Goal: Information Seeking & Learning: Learn about a topic

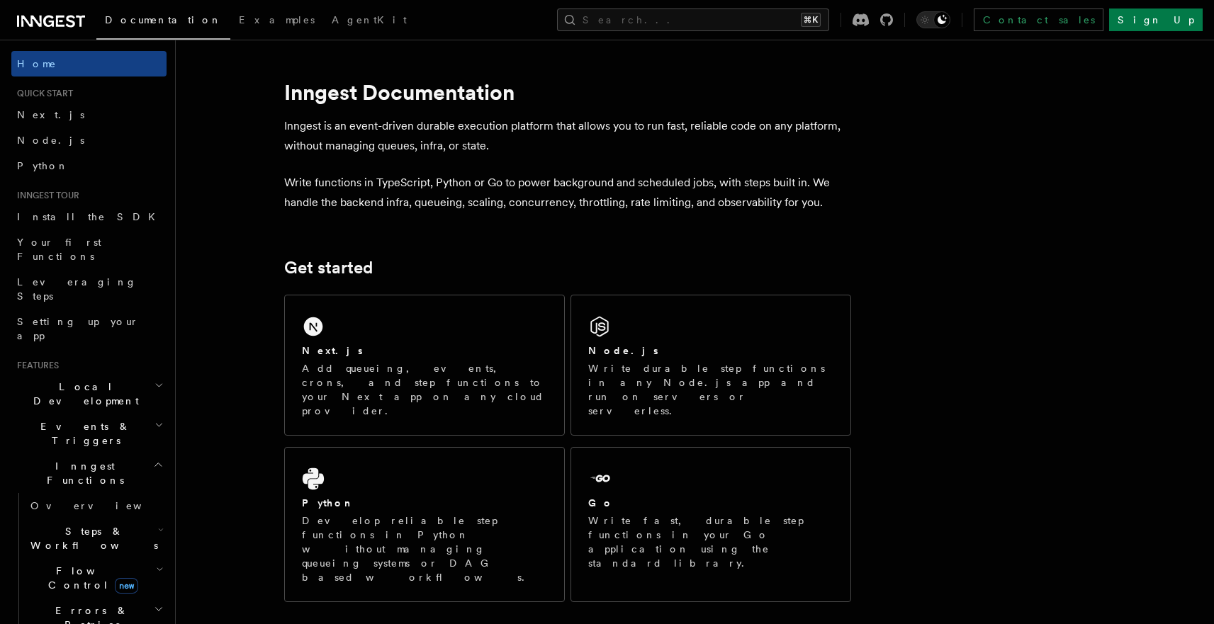
click at [459, 142] on p "Inngest is an event-driven durable execution platform that allows you to run fa…" at bounding box center [567, 136] width 567 height 40
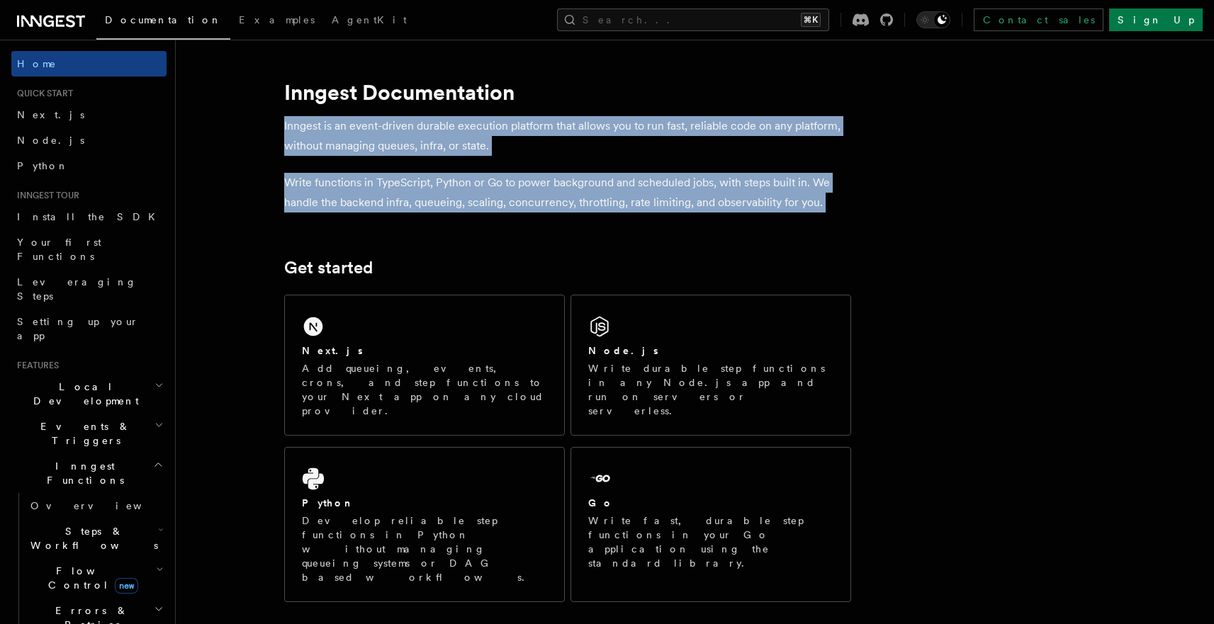
drag, startPoint x: 459, startPoint y: 142, endPoint x: 472, endPoint y: 191, distance: 50.0
click at [473, 197] on p "Write functions in TypeScript, Python or Go to power background and scheduled j…" at bounding box center [567, 193] width 567 height 40
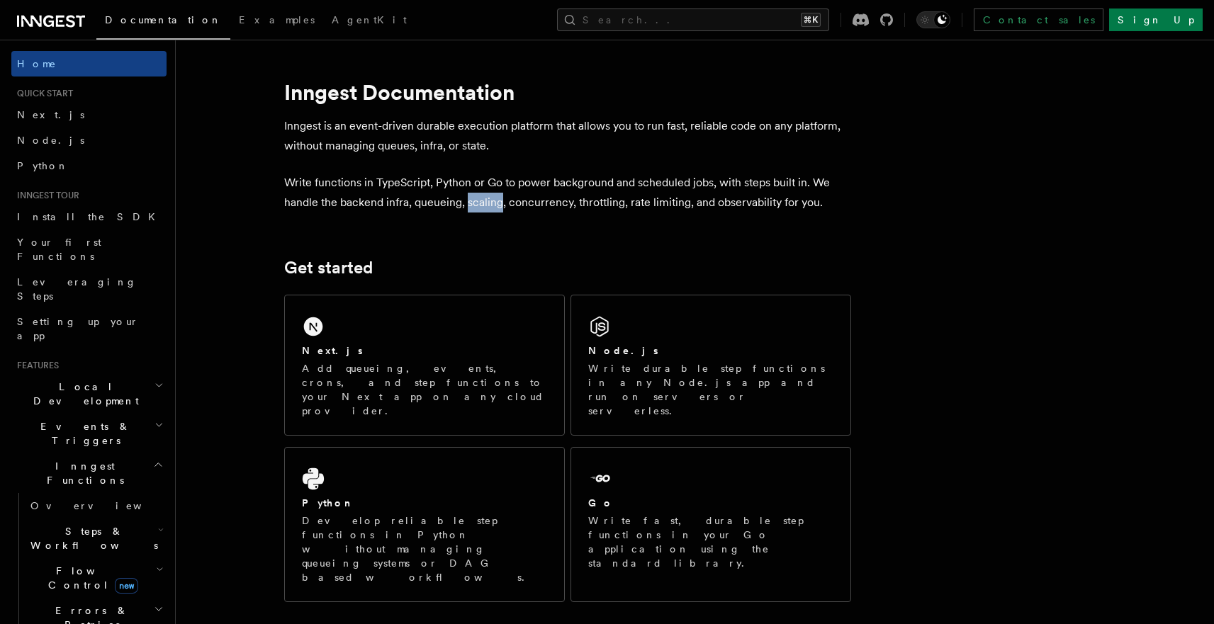
click at [473, 197] on p "Write functions in TypeScript, Python or Go to power background and scheduled j…" at bounding box center [567, 193] width 567 height 40
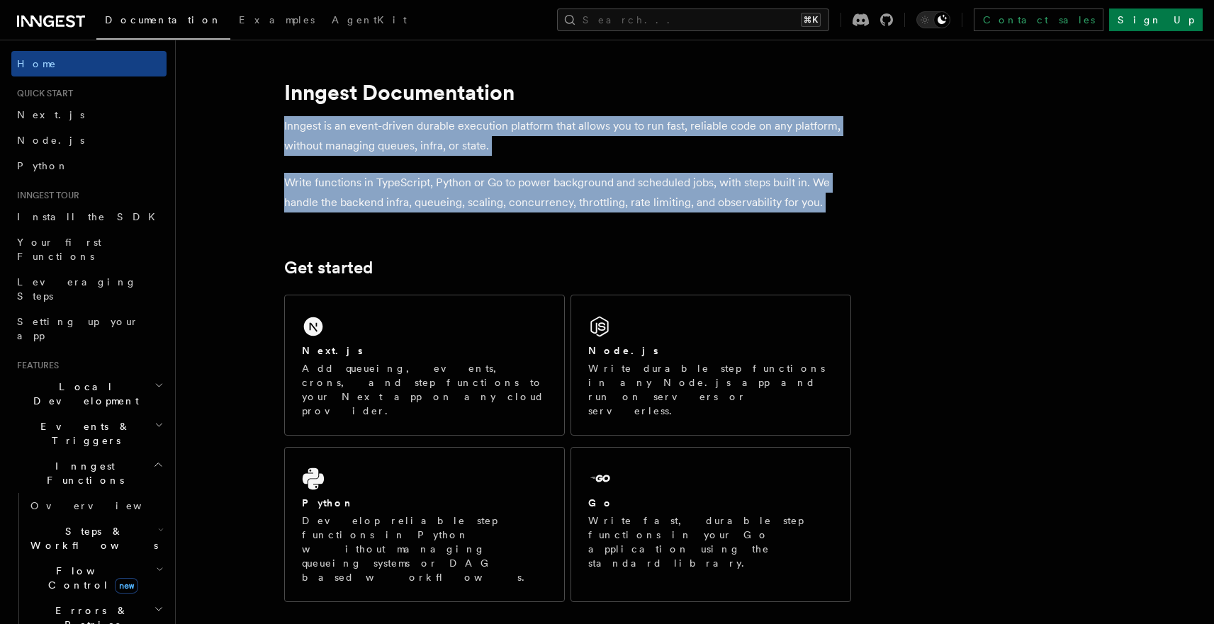
drag, startPoint x: 473, startPoint y: 197, endPoint x: 493, endPoint y: 133, distance: 66.8
click at [493, 133] on p "Inngest is an event-driven durable execution platform that allows you to run fa…" at bounding box center [567, 136] width 567 height 40
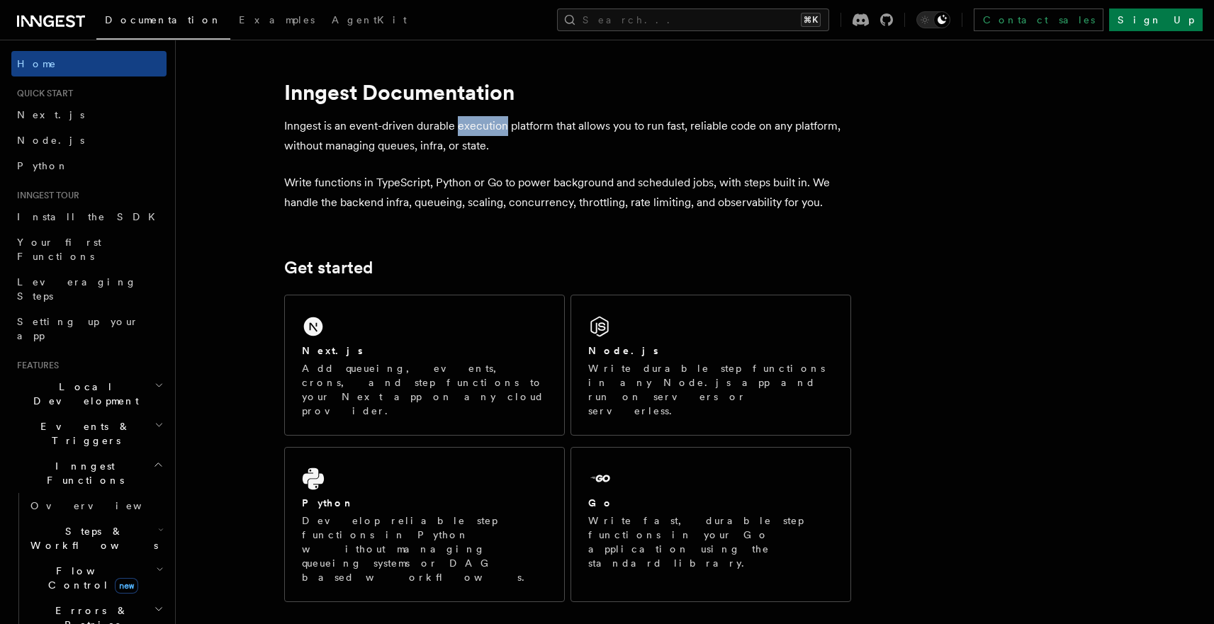
click at [493, 133] on p "Inngest is an event-driven durable execution platform that allows you to run fa…" at bounding box center [567, 136] width 567 height 40
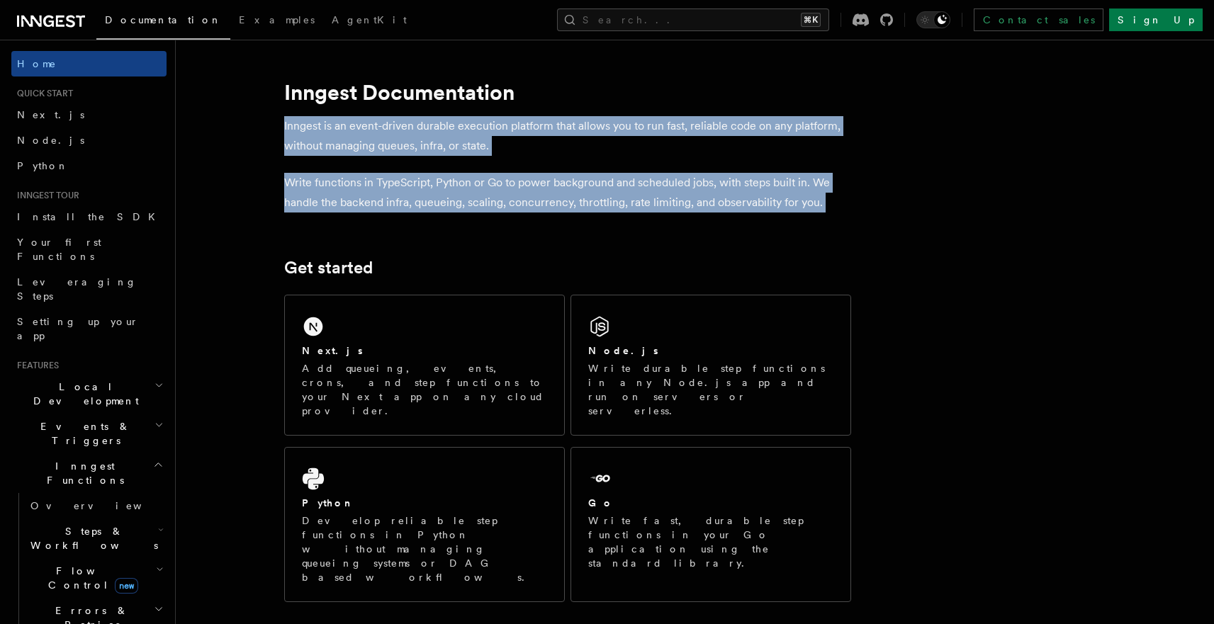
drag, startPoint x: 493, startPoint y: 133, endPoint x: 509, endPoint y: 182, distance: 51.3
click at [509, 182] on p "Write functions in TypeScript, Python or Go to power background and scheduled j…" at bounding box center [567, 193] width 567 height 40
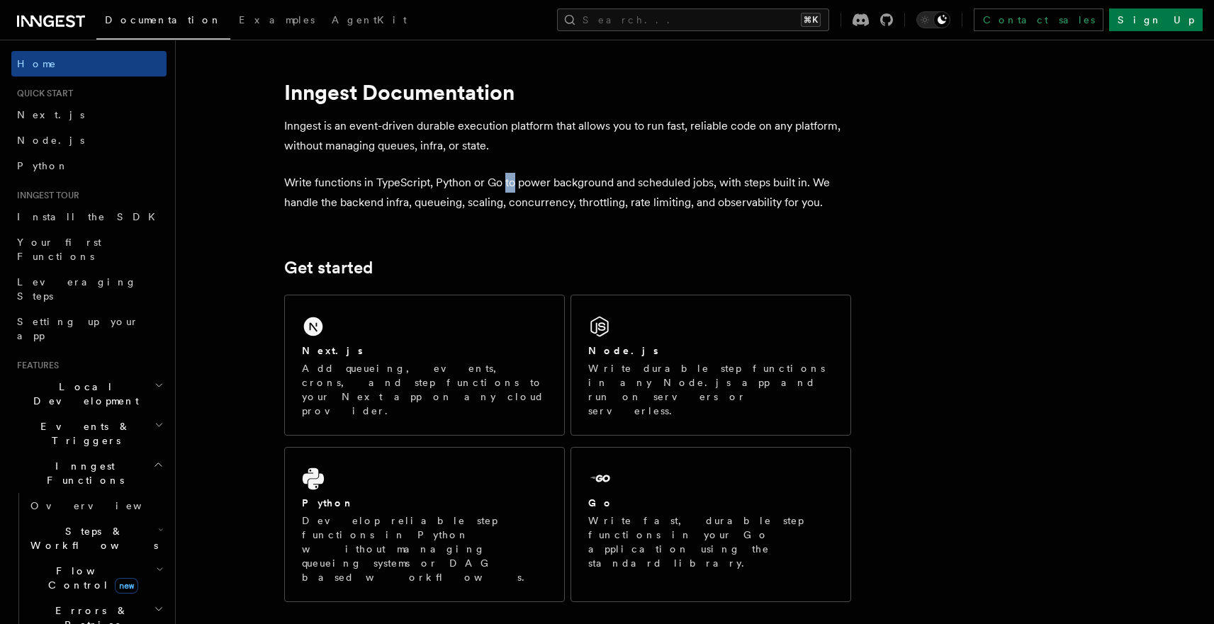
click at [509, 182] on p "Write functions in TypeScript, Python or Go to power background and scheduled j…" at bounding box center [567, 193] width 567 height 40
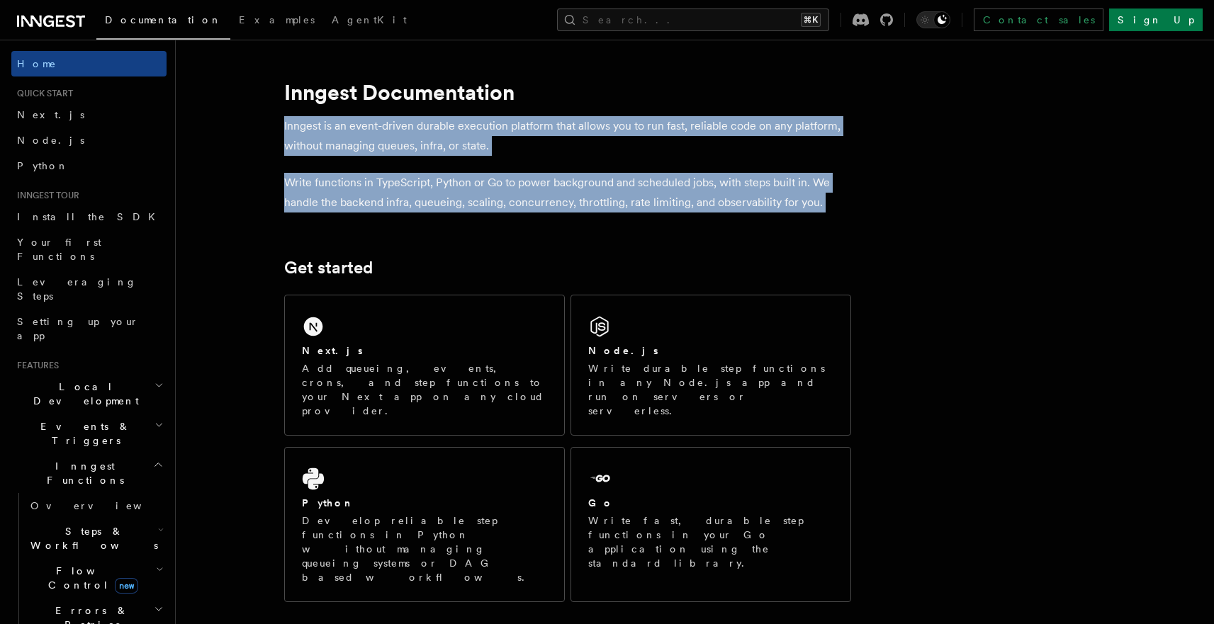
drag, startPoint x: 509, startPoint y: 182, endPoint x: 511, endPoint y: 135, distance: 46.8
click at [511, 135] on p "Inngest is an event-driven durable execution platform that allows you to run fa…" at bounding box center [567, 136] width 567 height 40
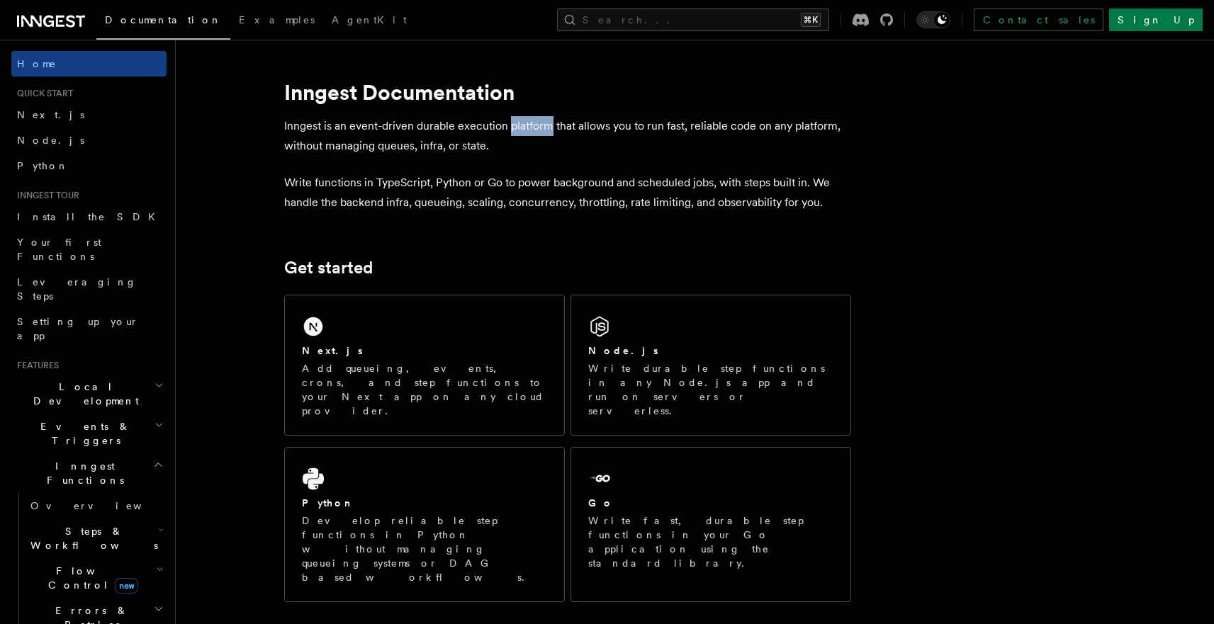
click at [511, 135] on p "Inngest is an event-driven durable execution platform that allows you to run fa…" at bounding box center [567, 136] width 567 height 40
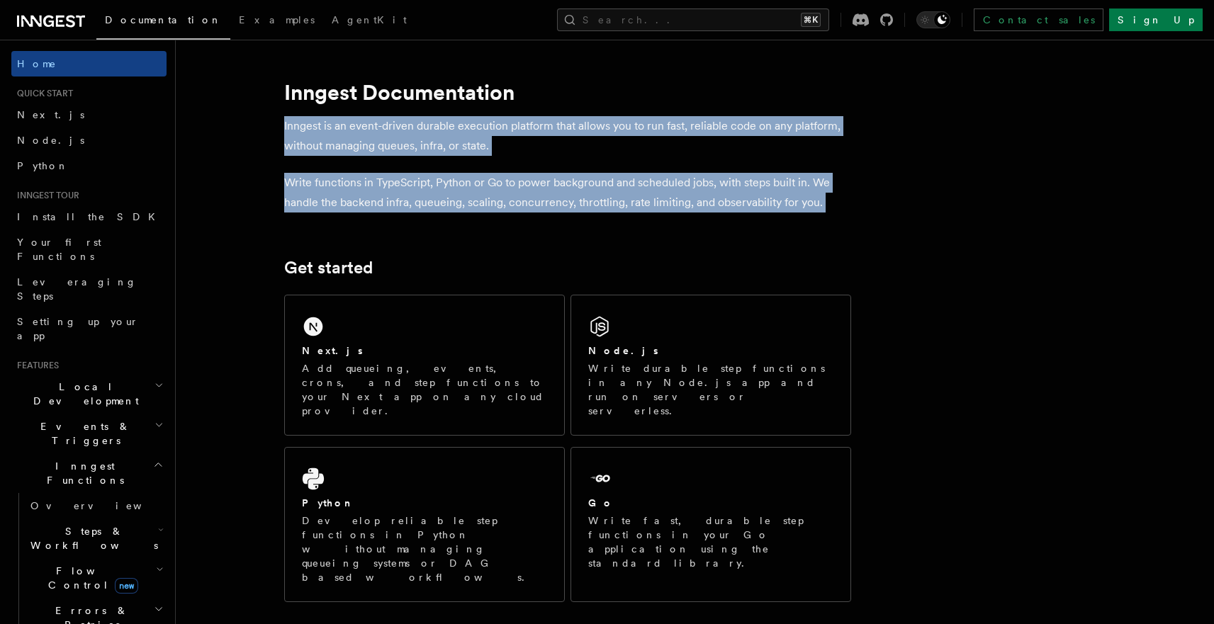
drag, startPoint x: 511, startPoint y: 135, endPoint x: 524, endPoint y: 196, distance: 61.7
click at [524, 196] on p "Write functions in TypeScript, Python or Go to power background and scheduled j…" at bounding box center [567, 193] width 567 height 40
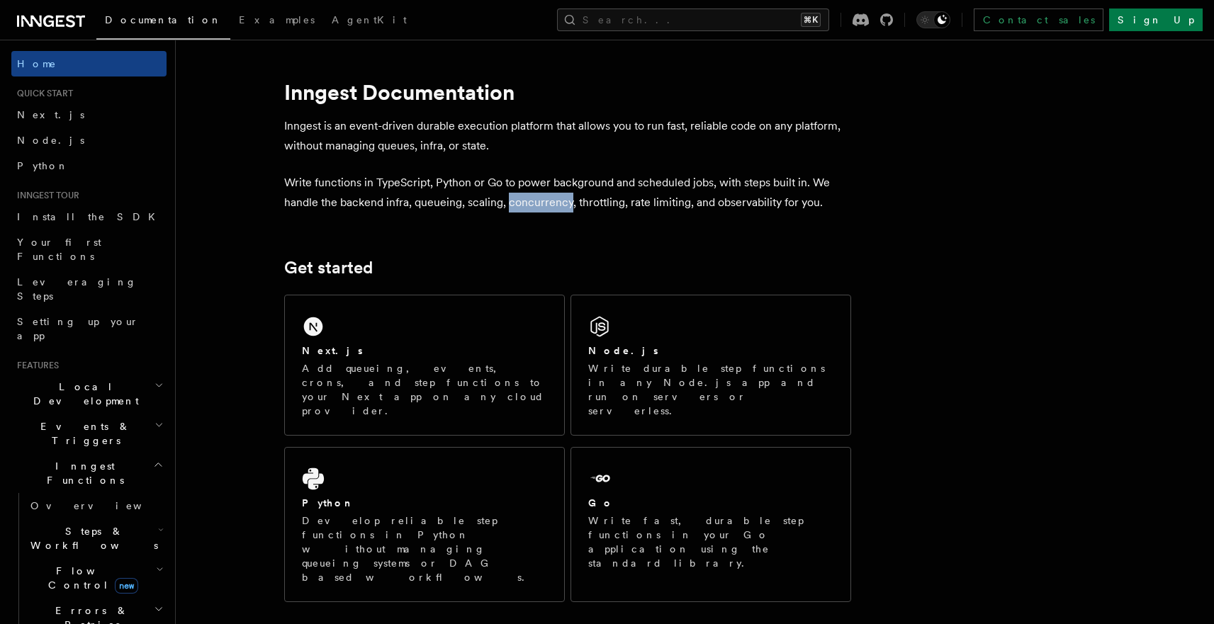
click at [524, 196] on p "Write functions in TypeScript, Python or Go to power background and scheduled j…" at bounding box center [567, 193] width 567 height 40
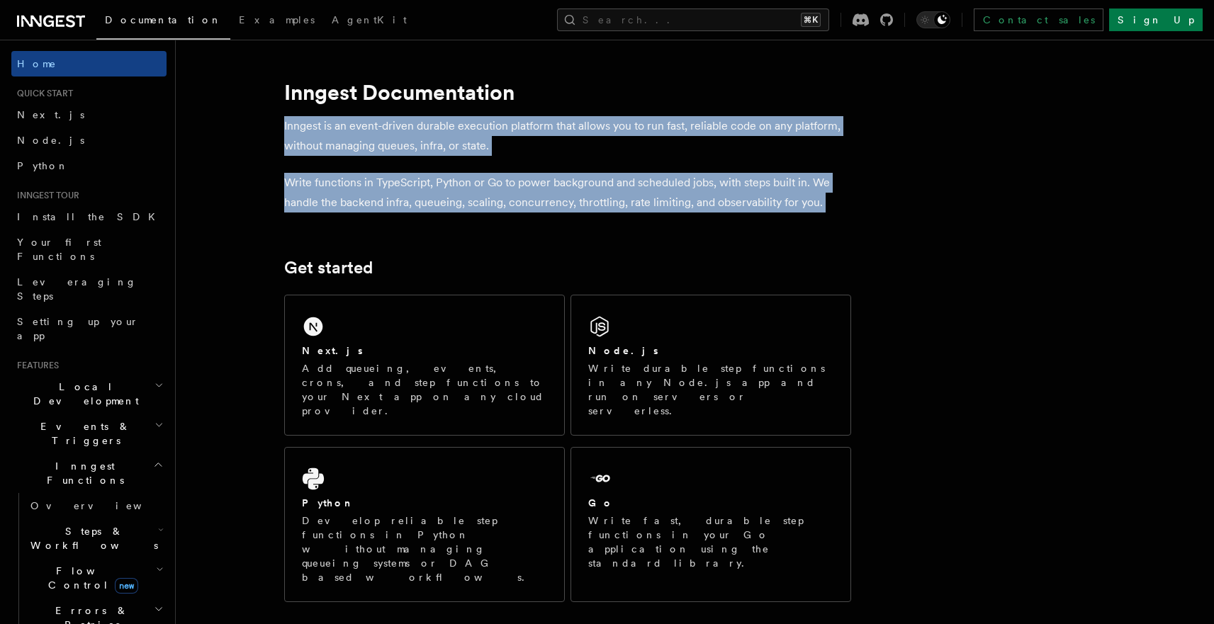
drag, startPoint x: 524, startPoint y: 196, endPoint x: 527, endPoint y: 130, distance: 65.3
click at [527, 130] on p "Inngest is an event-driven durable execution platform that allows you to run fa…" at bounding box center [567, 136] width 567 height 40
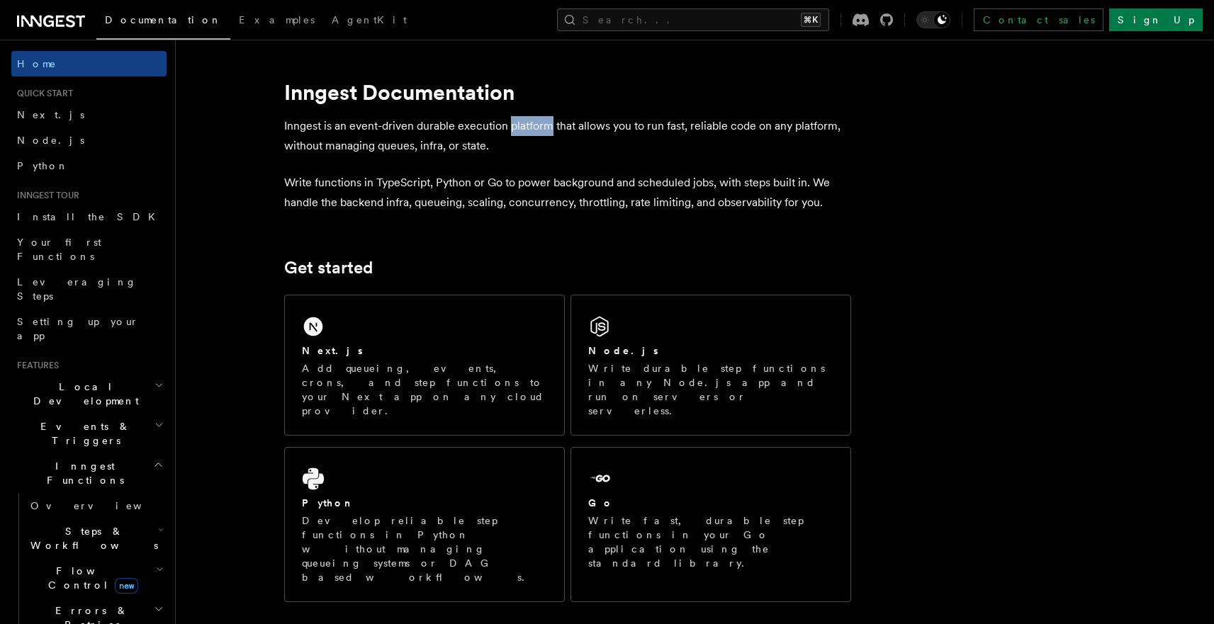
click at [527, 130] on p "Inngest is an event-driven durable execution platform that allows you to run fa…" at bounding box center [567, 136] width 567 height 40
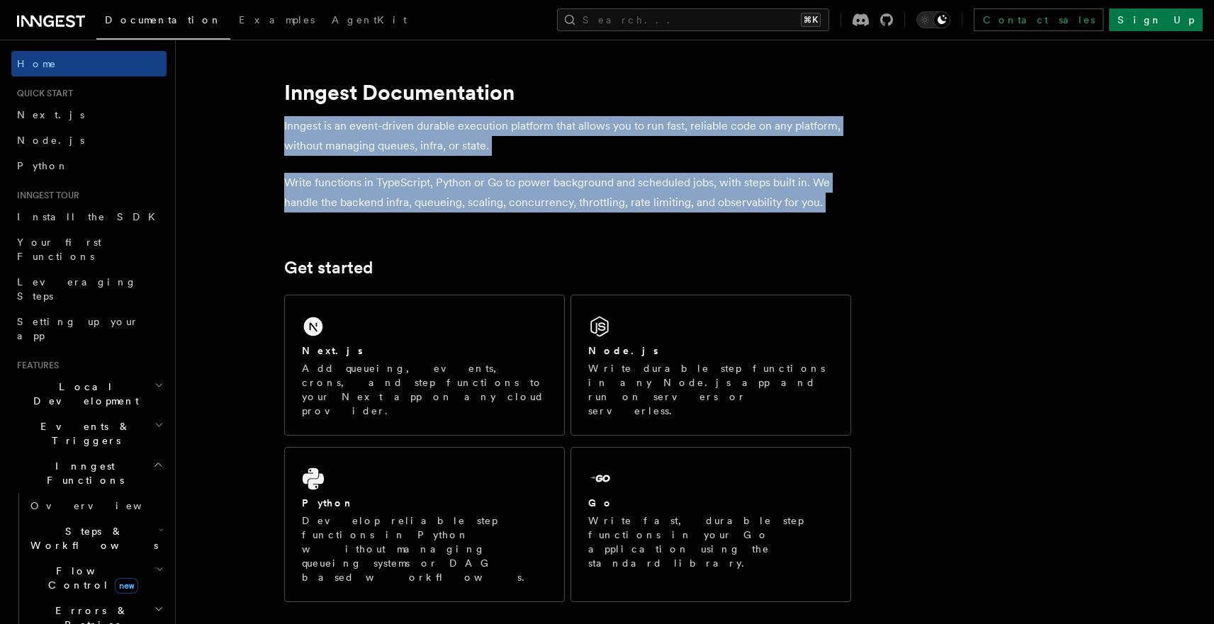
drag, startPoint x: 527, startPoint y: 130, endPoint x: 549, endPoint y: 193, distance: 65.9
click at [661, 208] on p "Write functions in TypeScript, Python or Go to power background and scheduled j…" at bounding box center [567, 193] width 567 height 40
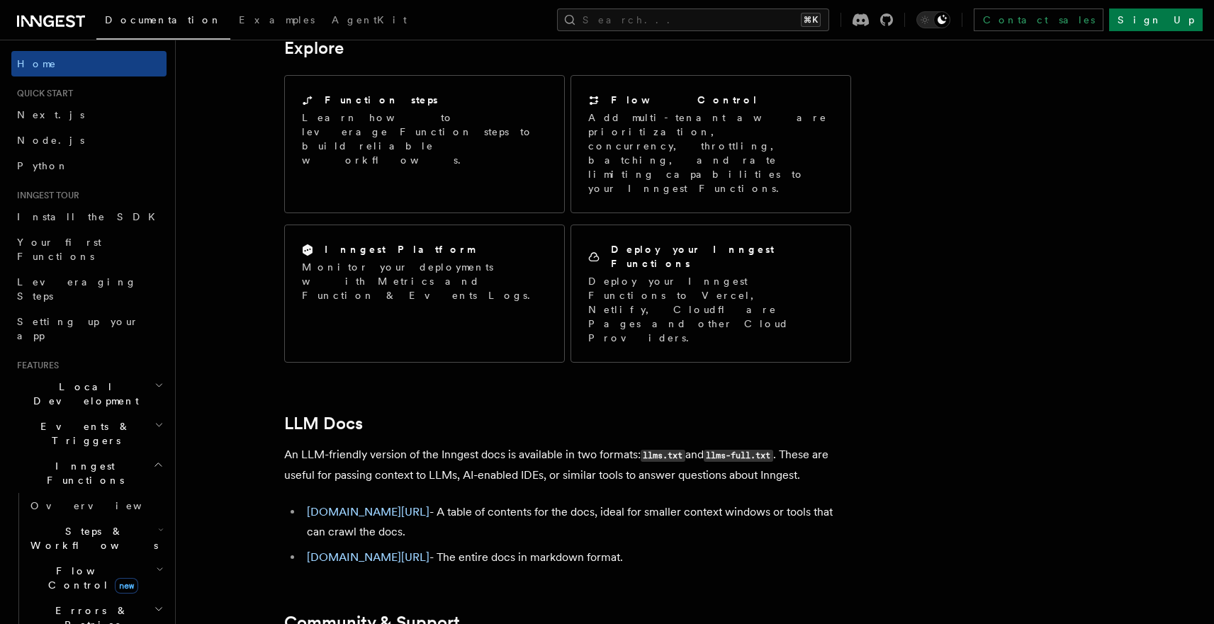
scroll to position [1149, 0]
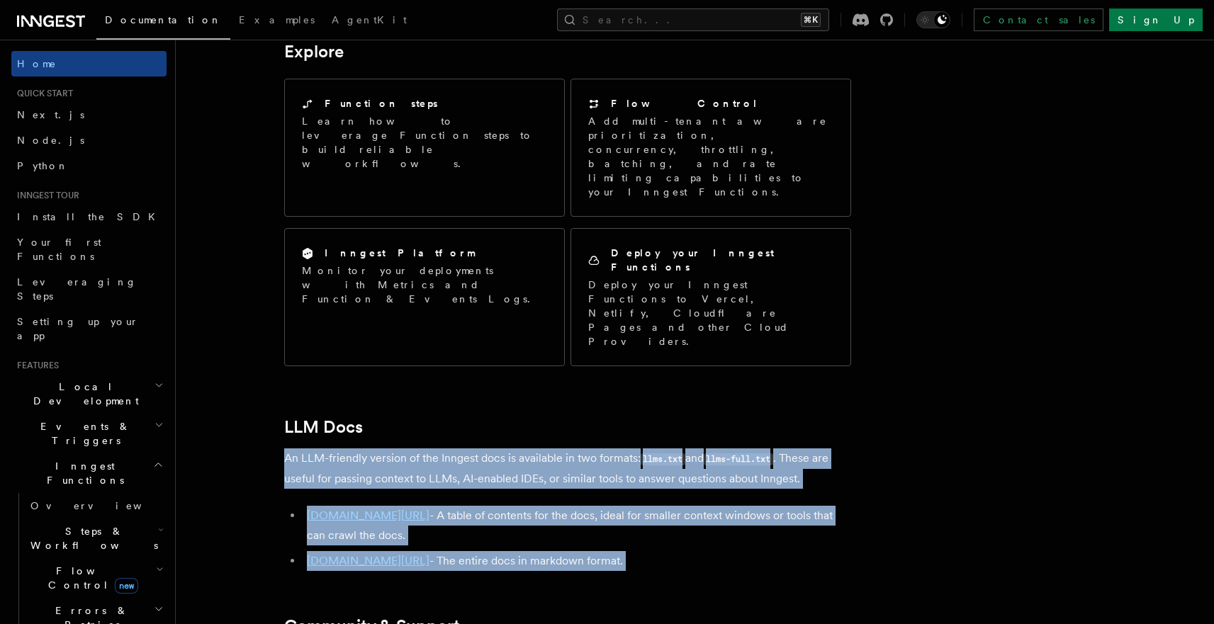
drag, startPoint x: 539, startPoint y: 69, endPoint x: 683, endPoint y: 181, distance: 181.9
click at [690, 551] on li "[DOMAIN_NAME][URL] - The entire docs in markdown format." at bounding box center [577, 561] width 549 height 20
